Goal: Task Accomplishment & Management: Use online tool/utility

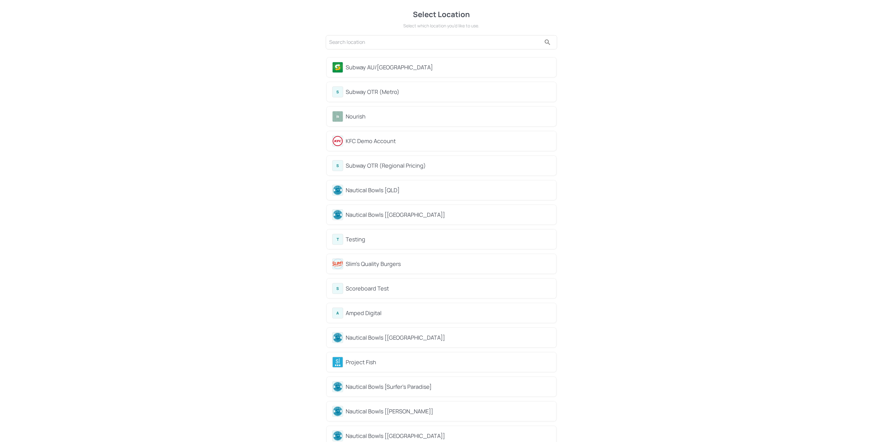
click at [377, 119] on div "Nourish" at bounding box center [448, 116] width 205 height 8
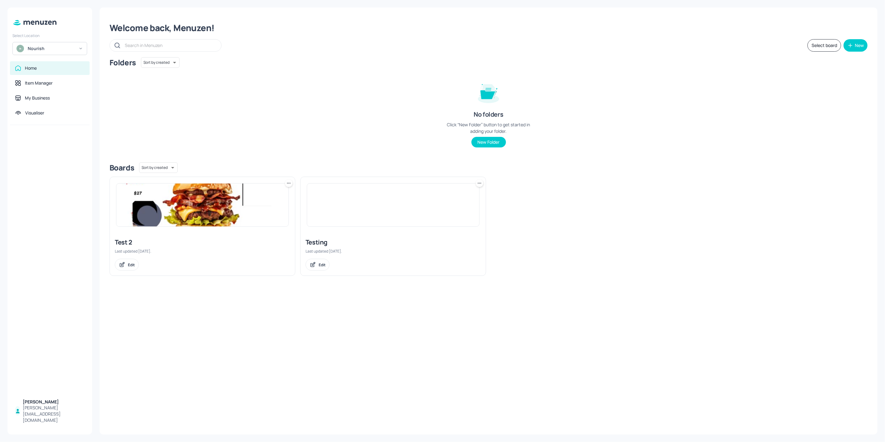
click at [343, 221] on img at bounding box center [393, 205] width 172 height 43
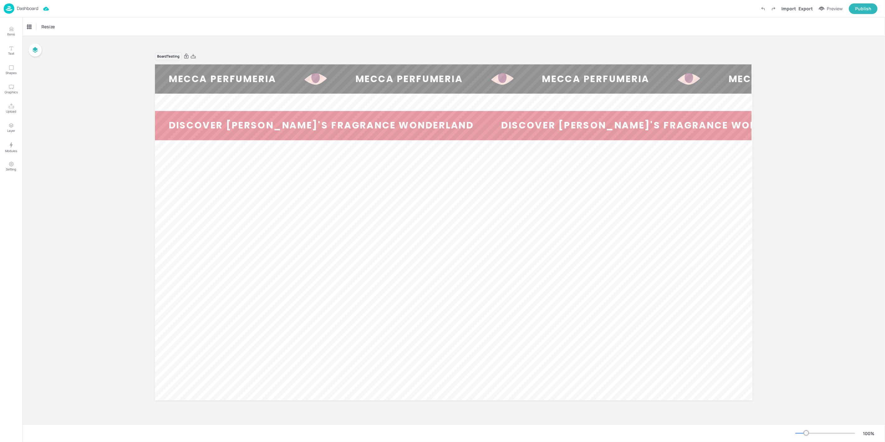
click at [9, 10] on img at bounding box center [9, 8] width 11 height 10
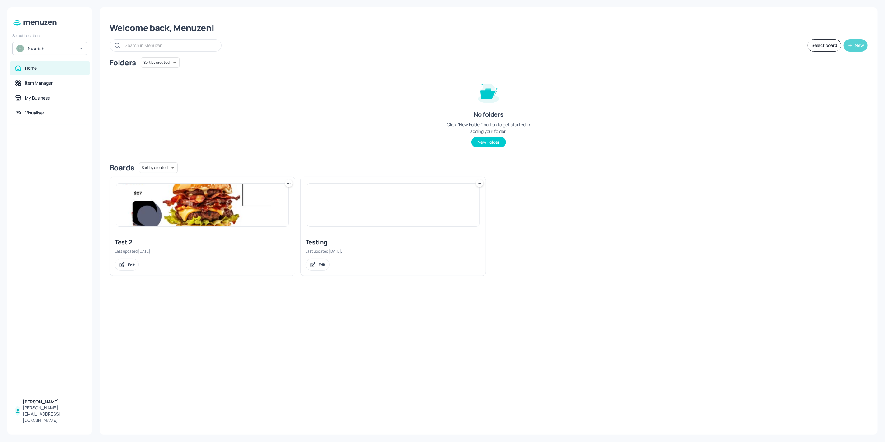
click at [865, 44] on button "New" at bounding box center [856, 45] width 24 height 12
click at [863, 75] on div "Add new board" at bounding box center [837, 75] width 62 height 14
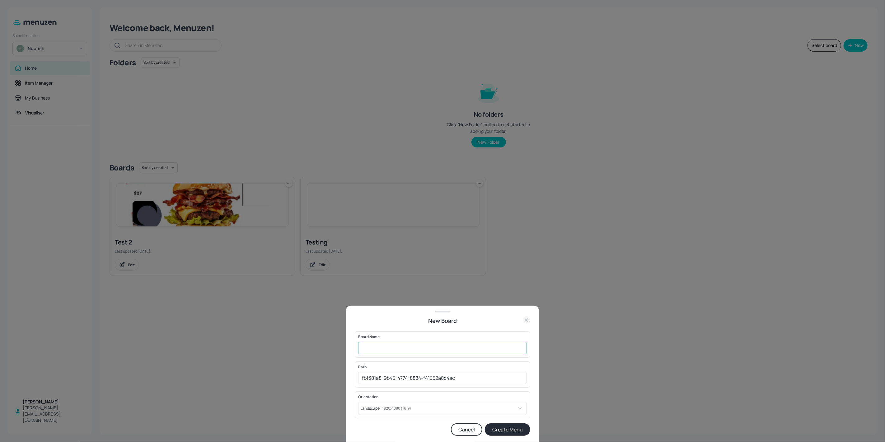
click at [465, 354] on input "text" at bounding box center [442, 348] width 169 height 12
type input "Ticker Test"
click at [515, 429] on button "Create Menu" at bounding box center [507, 430] width 45 height 12
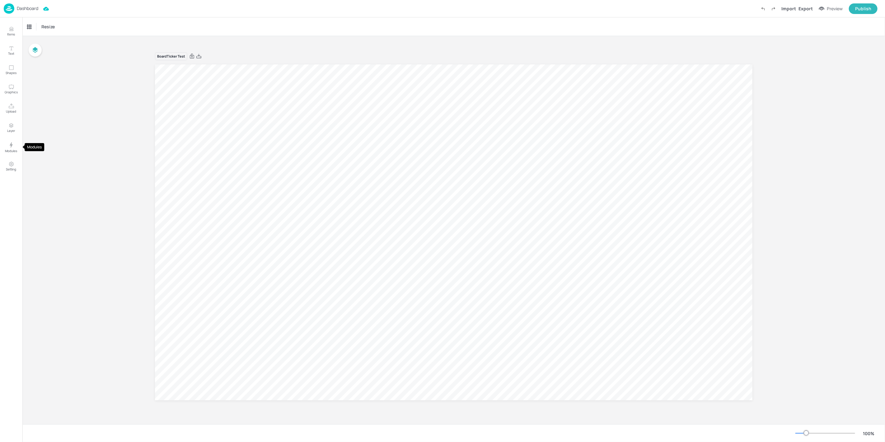
click at [0, 155] on div "Items Text Shapes Graphics Upload Layer Modules Setting" at bounding box center [11, 229] width 22 height 425
click at [4, 145] on button "Modules" at bounding box center [11, 147] width 18 height 18
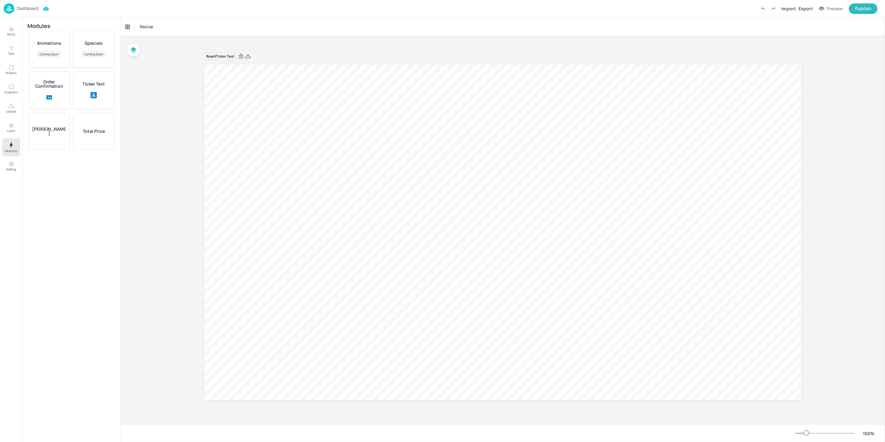
click at [92, 87] on div "Ticker Text" at bounding box center [93, 90] width 41 height 37
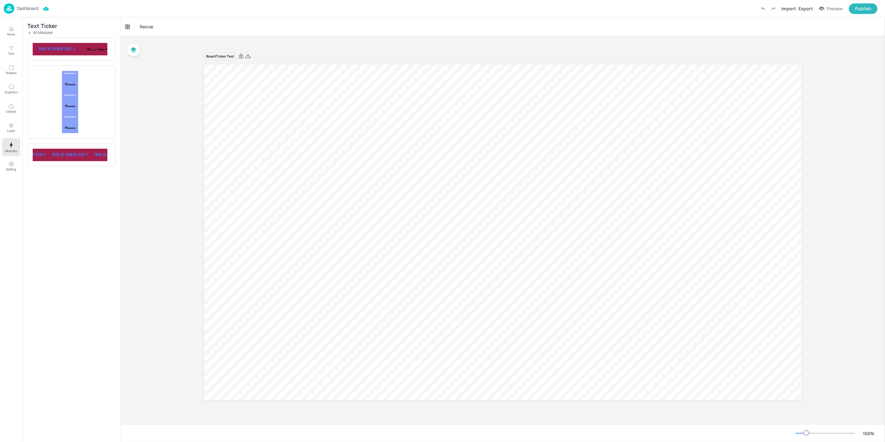
click at [152, 49] on div "This is Ticker Text 1" at bounding box center [176, 48] width 48 height 5
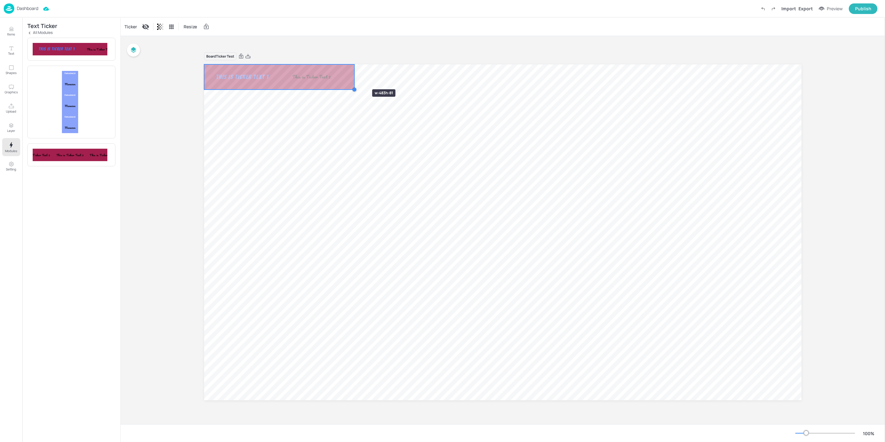
drag, startPoint x: 412, startPoint y: 100, endPoint x: 354, endPoint y: 78, distance: 62.8
click at [354, 78] on div "This is Ticker Text 1 This is Ticker Text 2 This is Ticker Text 3 This is Ticke…" at bounding box center [503, 232] width 598 height 336
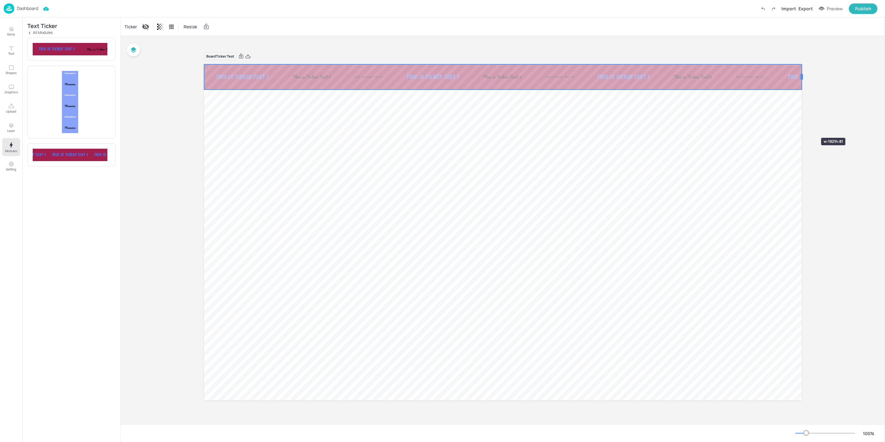
drag, startPoint x: 355, startPoint y: 78, endPoint x: 803, endPoint y: 127, distance: 450.3
click at [803, 127] on div "Board Ticker Test This is Ticker Text 1 This is Ticker Text 2 This is Ticker Te…" at bounding box center [503, 231] width 633 height 372
click at [519, 57] on div at bounding box center [515, 54] width 8 height 8
click at [457, 82] on div "This is Ticker Text 1 This is Ticker Text 2 This is Ticker Text 3 This is Ticke…" at bounding box center [585, 76] width 763 height 25
click at [132, 25] on div "Ticker" at bounding box center [130, 27] width 15 height 10
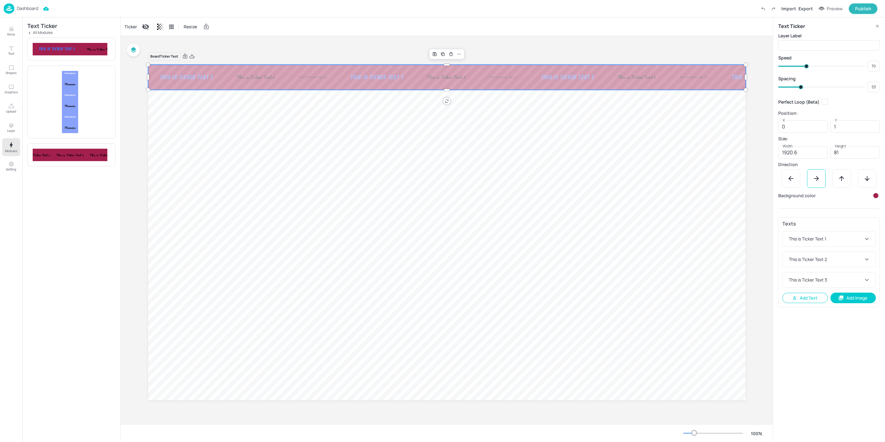
click at [878, 195] on div at bounding box center [876, 196] width 6 height 6
click at [870, 211] on div at bounding box center [870, 214] width 7 height 7
click at [803, 242] on div at bounding box center [800, 232] width 9 height 37
click at [801, 245] on div at bounding box center [800, 247] width 7 height 7
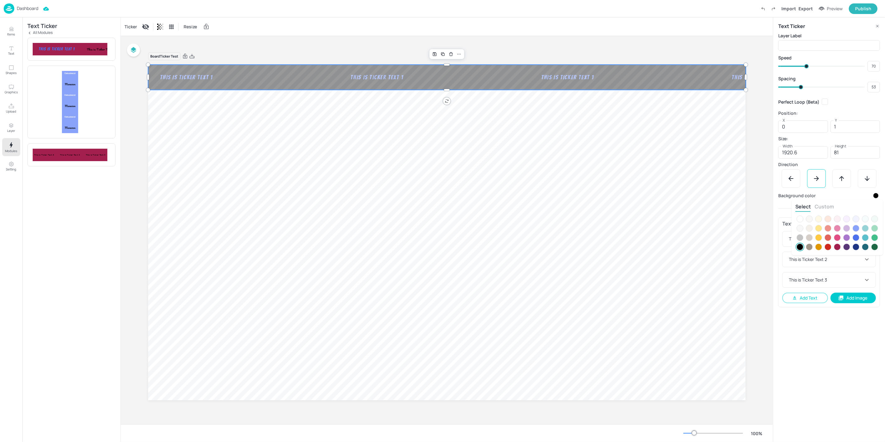
click at [808, 343] on div at bounding box center [442, 221] width 885 height 442
click at [853, 242] on div "This is Ticker Text 1" at bounding box center [829, 239] width 93 height 15
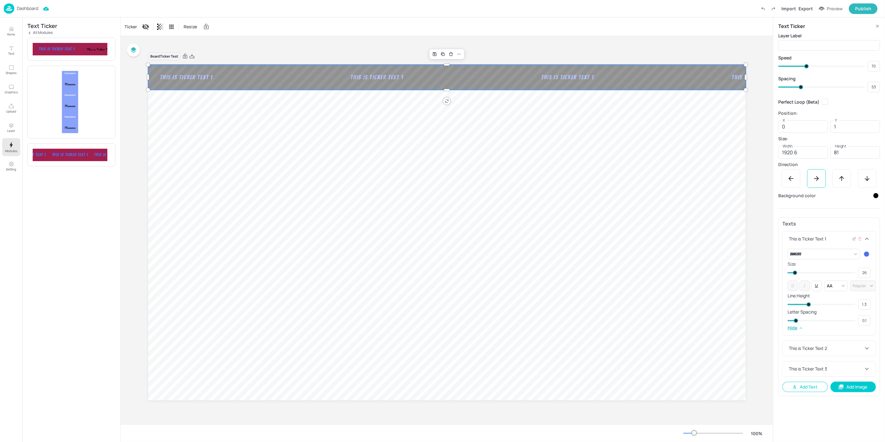
click at [822, 241] on div "This is Ticker Text 1" at bounding box center [826, 239] width 76 height 7
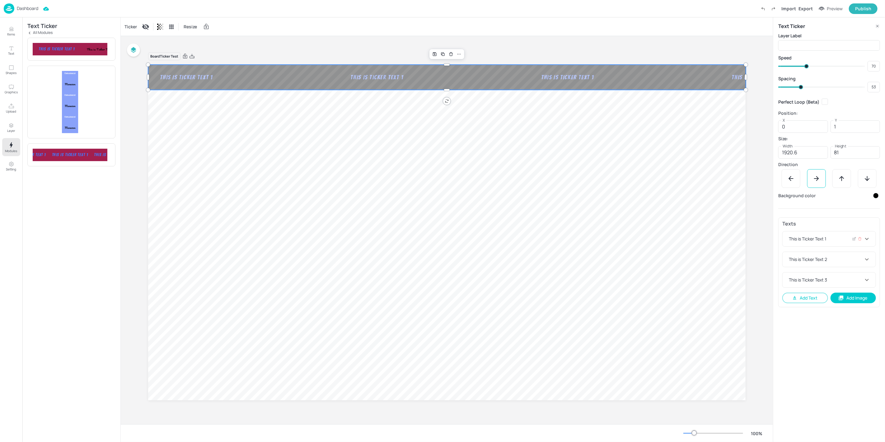
click at [818, 238] on div "This is Ticker Text 1" at bounding box center [826, 239] width 76 height 7
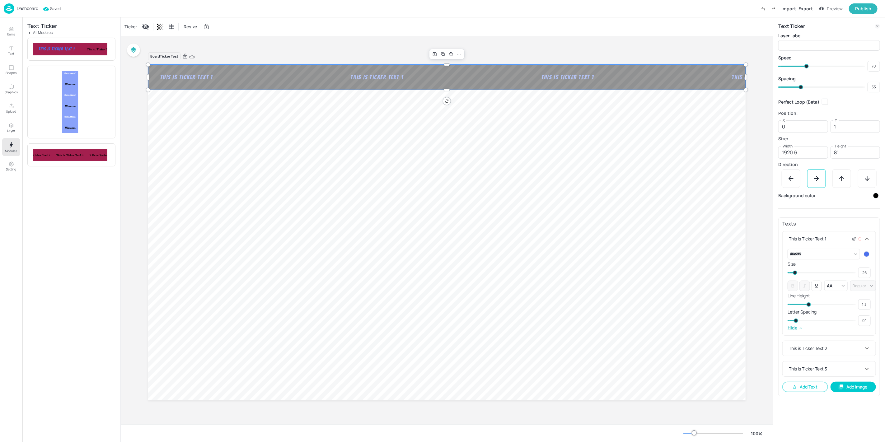
click at [855, 240] on icon at bounding box center [854, 239] width 5 height 4
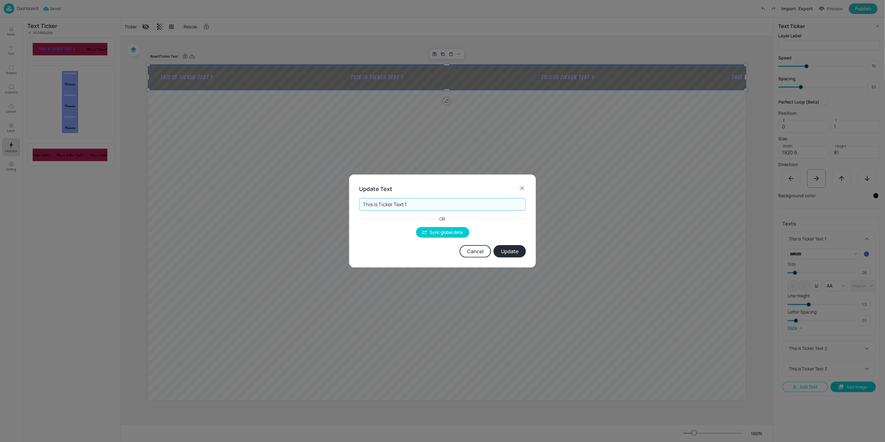
drag, startPoint x: 430, startPoint y: 206, endPoint x: 324, endPoint y: 203, distance: 105.9
click at [324, 203] on div "Update Text This is Ticker Text 1 ​ OR Sync global data Cancel Update" at bounding box center [442, 221] width 885 height 442
type input "WINE REGION"
click at [520, 255] on button "Update" at bounding box center [510, 251] width 32 height 12
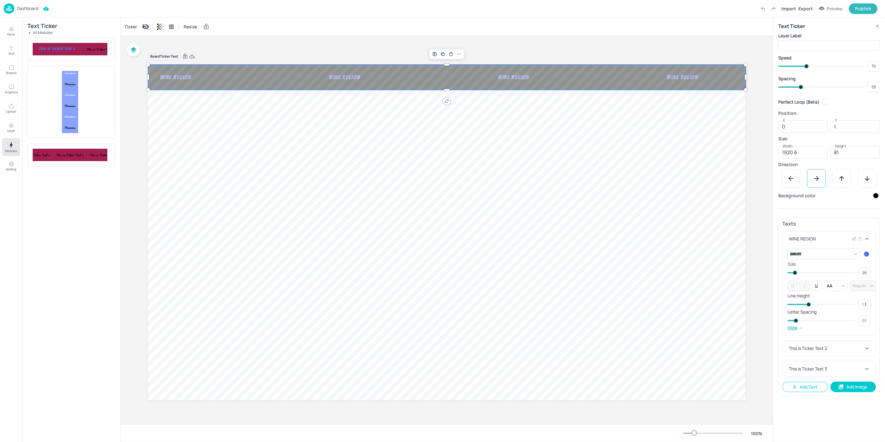
click at [865, 240] on icon at bounding box center [867, 238] width 7 height 7
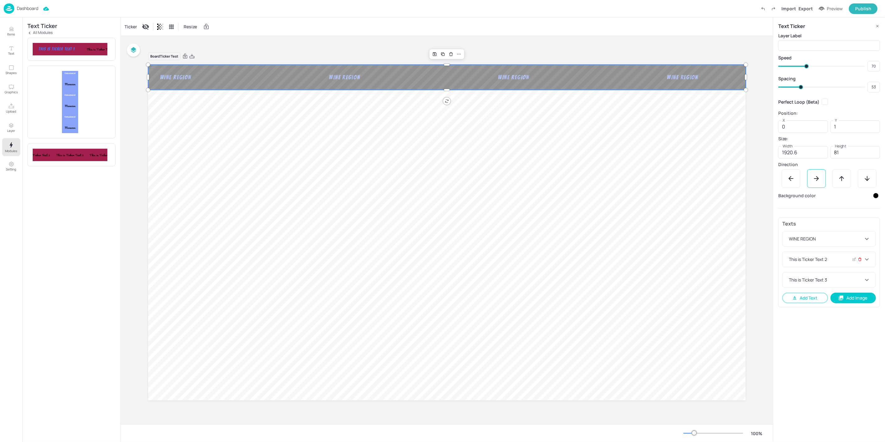
click at [861, 260] on icon at bounding box center [860, 259] width 4 height 4
type input "{"font":"ABeeZee","group":"template"}"
type input "11"
click at [861, 262] on div at bounding box center [860, 259] width 4 height 7
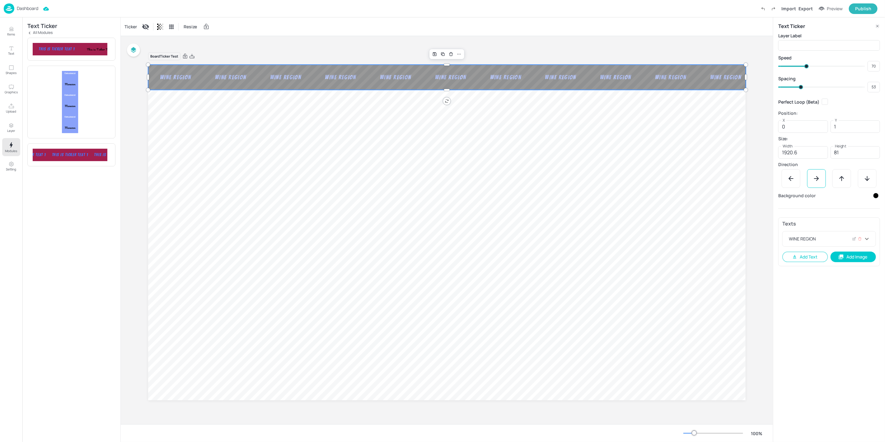
click at [812, 236] on div "WINE REGION" at bounding box center [826, 239] width 76 height 7
click at [831, 252] on body "Dashboard Import Export Preview Publish Items Text Shapes Graphics Upload Layer…" at bounding box center [442, 221] width 885 height 442
click at [816, 322] on li "Arvo" at bounding box center [825, 323] width 66 height 11
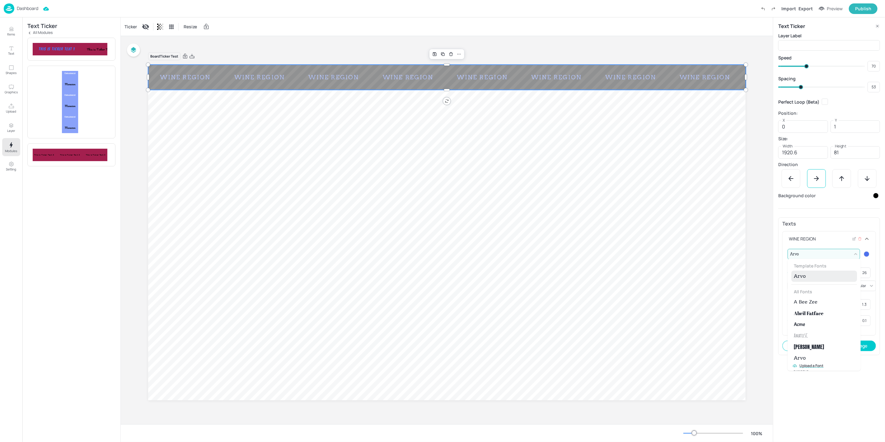
click at [828, 258] on body "Dashboard Import Export Preview Publish Items Text Shapes Graphics Upload Layer…" at bounding box center [442, 221] width 885 height 442
click at [817, 288] on li "Arvo" at bounding box center [825, 289] width 66 height 11
click at [826, 254] on body "Dashboard Saved Import Export Preview Publish Items Text Shapes Graphics Upload…" at bounding box center [442, 221] width 885 height 442
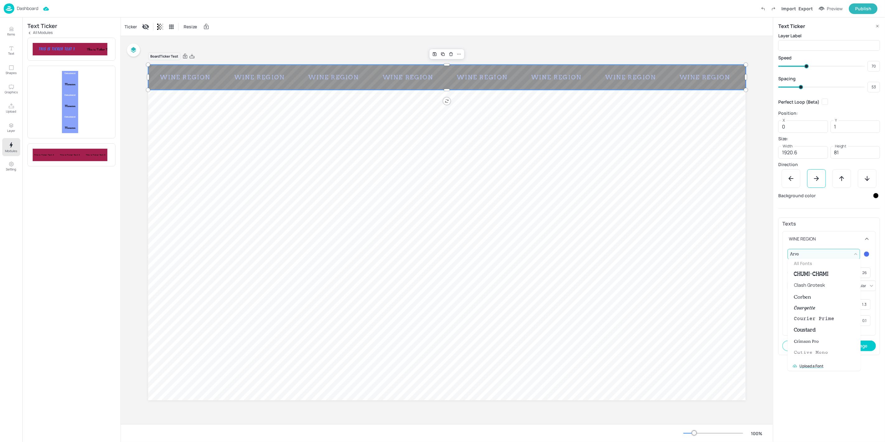
click at [818, 297] on li "Corben" at bounding box center [825, 296] width 66 height 11
click at [829, 251] on body "Dashboard Import Export Preview Publish Items Text Shapes Graphics Upload Layer…" at bounding box center [442, 221] width 885 height 442
click at [825, 325] on li "Coustard" at bounding box center [825, 330] width 66 height 11
type input "{"font":"Coustard","group":"template"}"
type input "33"
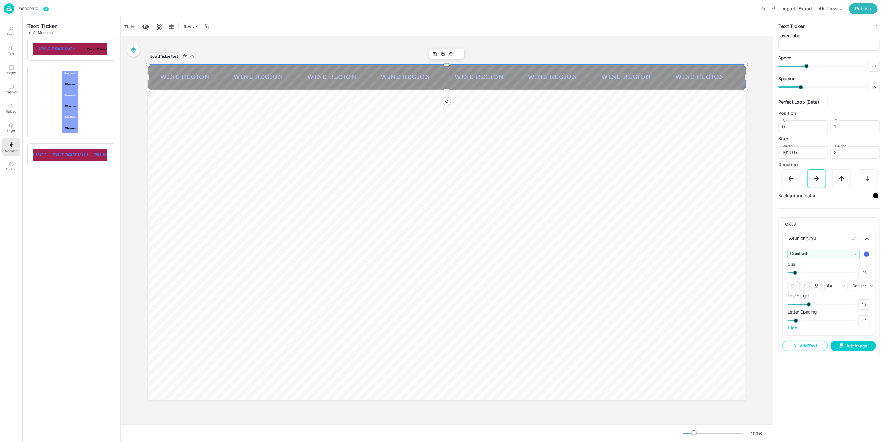
type input "32"
type input "34"
type input "37"
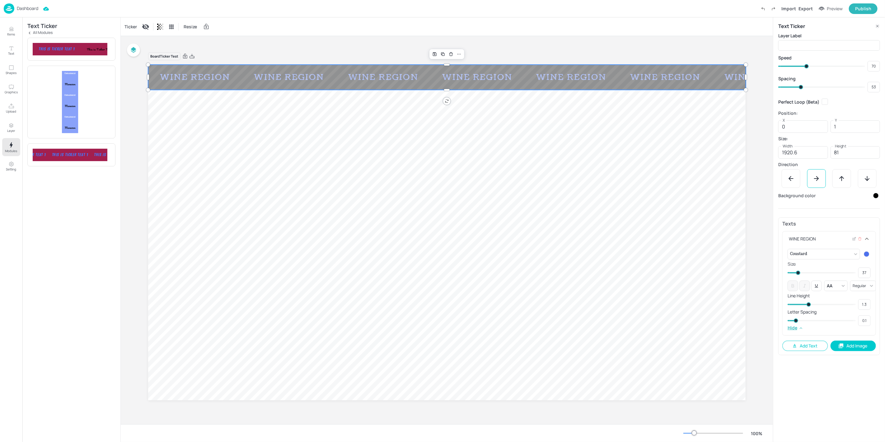
type input "38"
type input "40"
type input "37"
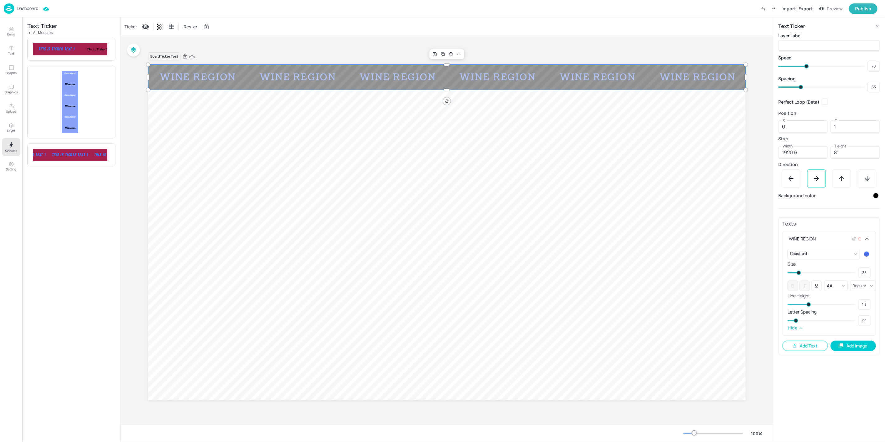
type input "37"
type input "34"
click at [798, 274] on span at bounding box center [797, 273] width 4 height 4
click at [868, 255] on div at bounding box center [867, 255] width 6 height 6
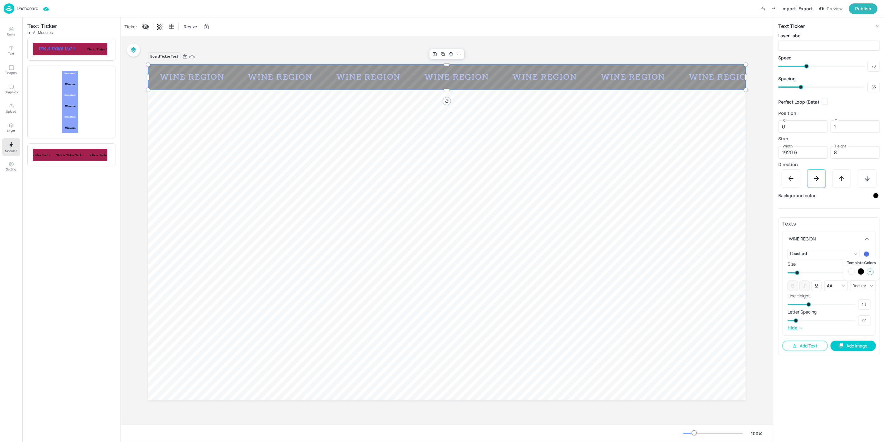
click at [854, 270] on div at bounding box center [852, 271] width 7 height 7
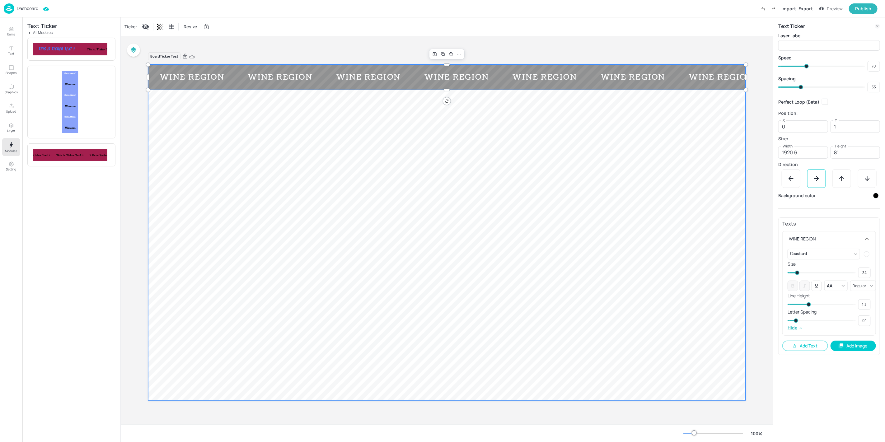
click at [634, 263] on div at bounding box center [447, 232] width 598 height 336
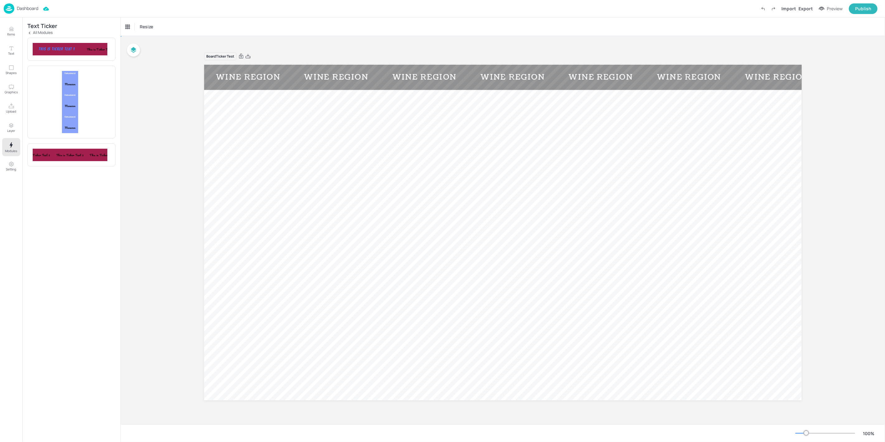
click at [634, 263] on div at bounding box center [503, 232] width 598 height 336
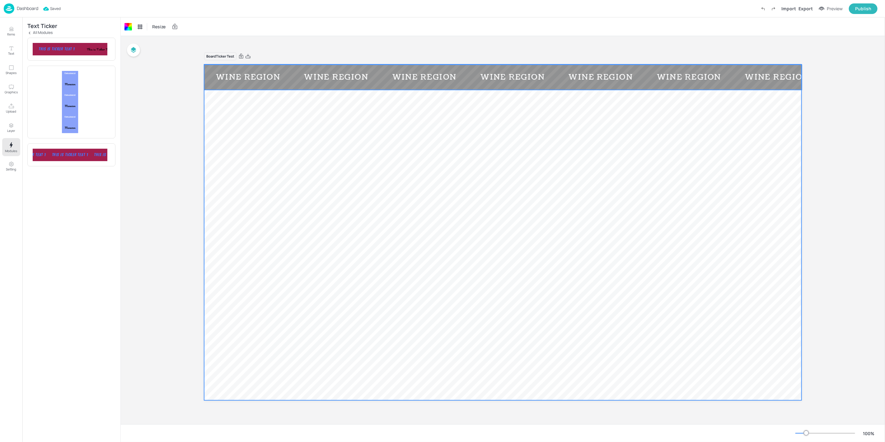
click at [599, 89] on div "WINE REGION WINE REGION WINE REGION WINE REGION WINE REGION WINE REGION WINE RE…" at bounding box center [503, 232] width 598 height 336
